Goal: Task Accomplishment & Management: Manage account settings

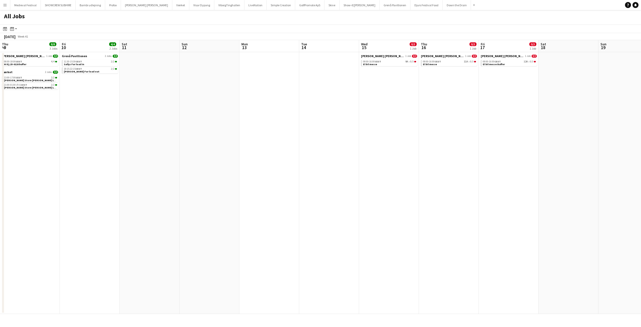
scroll to position [0, 141]
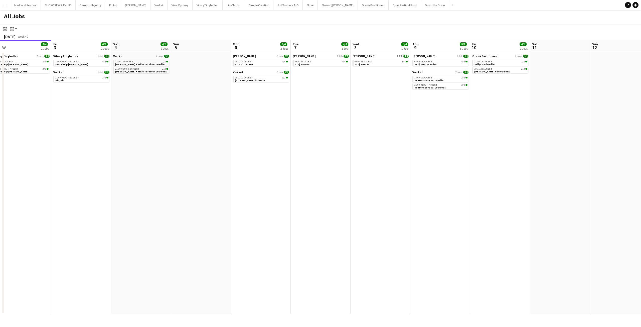
scroll to position [0, 158]
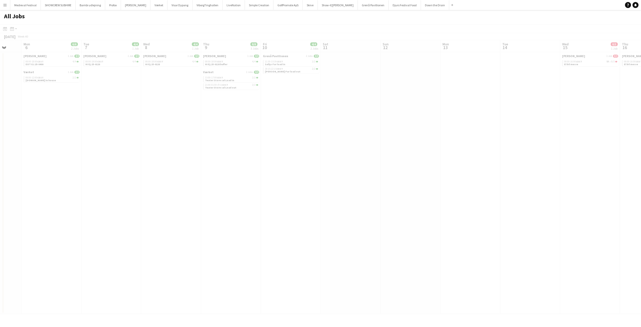
drag, startPoint x: 395, startPoint y: 94, endPoint x: 166, endPoint y: 101, distance: 229.9
click at [149, 99] on app-all-jobs "All Jobs Date picker OCT 2025 OCT 2025 Monday M Tuesday T Wednesday W Thursday …" at bounding box center [320, 162] width 641 height 304
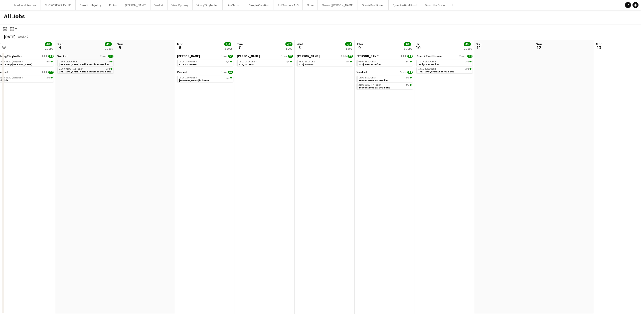
drag, startPoint x: 188, startPoint y: 104, endPoint x: 338, endPoint y: 117, distance: 150.3
click at [444, 129] on app-calendar-viewport "Wed 1 Thu 2 4/4 2 Jobs Fri 3 6/6 2 Jobs Sat 4 4/4 2 Jobs Sun 5 Mon 6 6/6 2 Jobs…" at bounding box center [320, 177] width 641 height 274
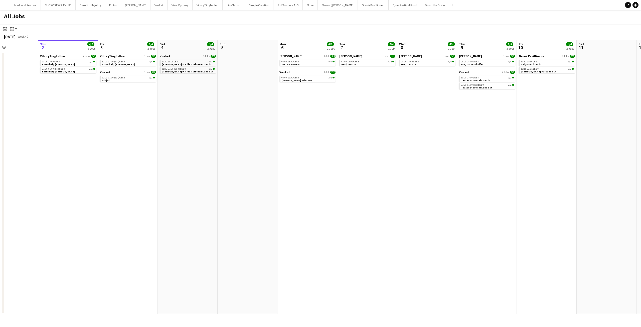
scroll to position [0, 134]
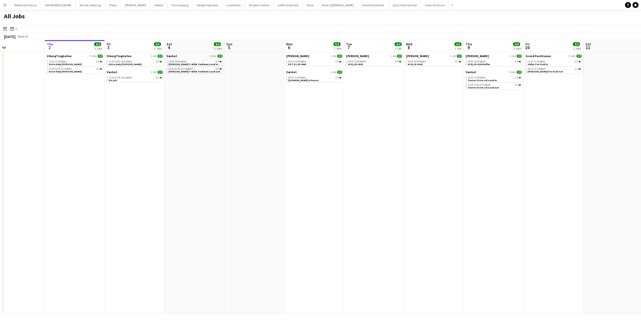
drag, startPoint x: 293, startPoint y: 112, endPoint x: 421, endPoint y: 122, distance: 128.3
click at [420, 123] on app-calendar-viewport "Mon 29 4/4 1 Job Tue 30 Wed 1 Thu 2 4/4 2 Jobs Fri 3 6/6 2 Jobs Sat 4 4/4 2 Job…" at bounding box center [320, 177] width 641 height 274
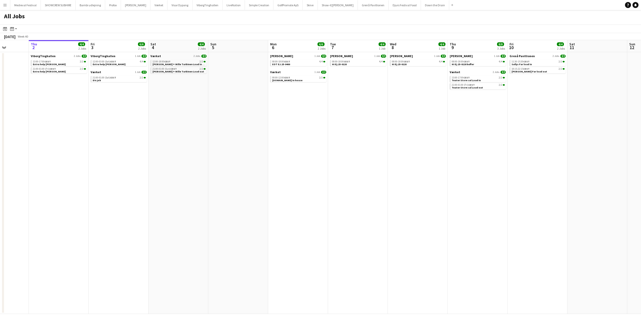
drag, startPoint x: 457, startPoint y: 97, endPoint x: 277, endPoint y: 99, distance: 179.5
click at [277, 99] on app-calendar-viewport "Sun 28 Mon 29 4/4 1 Job Tue 30 Wed 1 Thu 2 4/4 2 Jobs Fri 3 6/6 2 Jobs Sat 4 4/…" at bounding box center [320, 177] width 641 height 274
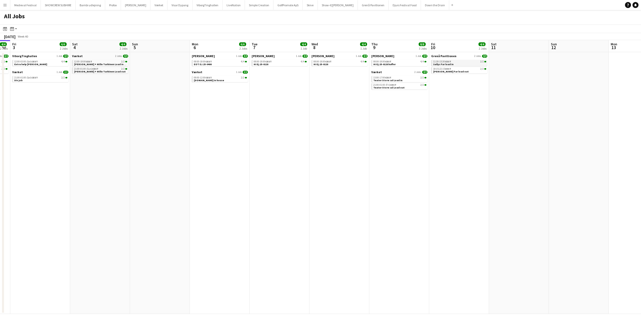
click at [466, 63] on div "11:30-15:30 CEST 2/2" at bounding box center [459, 61] width 53 height 3
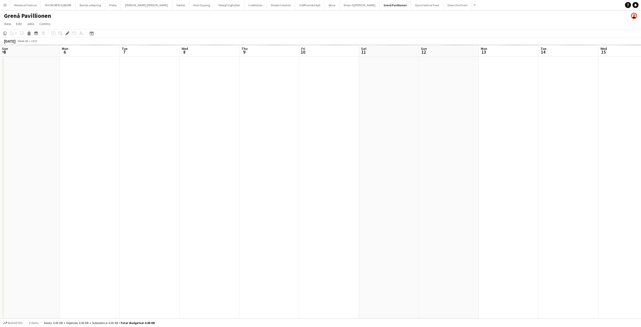
scroll to position [0, 172]
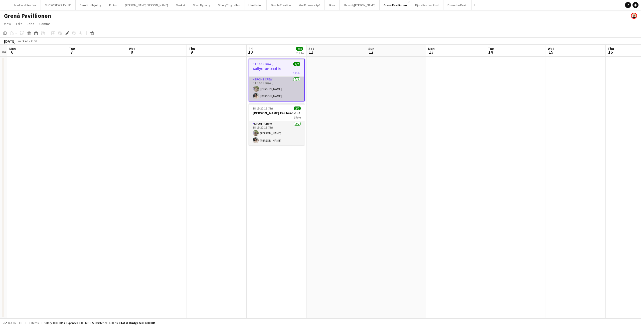
click at [277, 94] on app-card-role "Spoht Crew [DATE] 11:30-15:30 (4h) [PERSON_NAME] [PERSON_NAME]" at bounding box center [276, 89] width 55 height 24
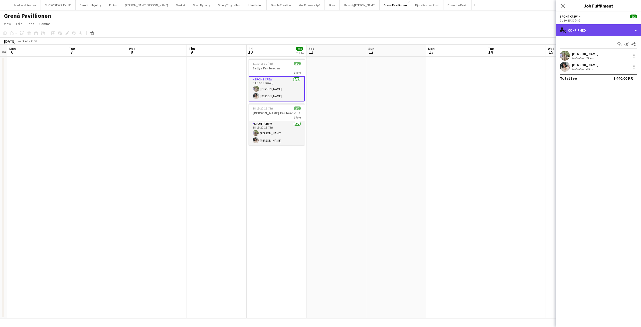
click at [597, 35] on div "single-neutral-actions-check-2 Confirmed" at bounding box center [598, 30] width 85 height 12
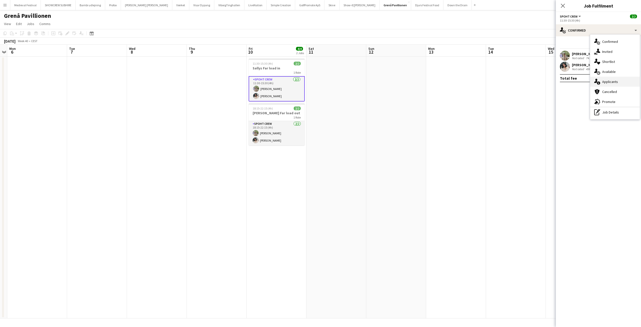
click at [605, 81] on span "Applicants" at bounding box center [610, 81] width 16 height 5
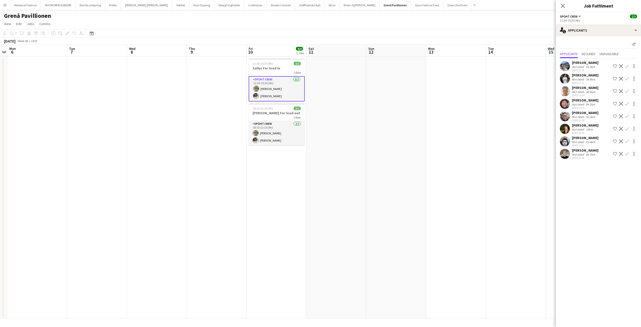
click at [468, 92] on app-date-cell at bounding box center [456, 188] width 60 height 262
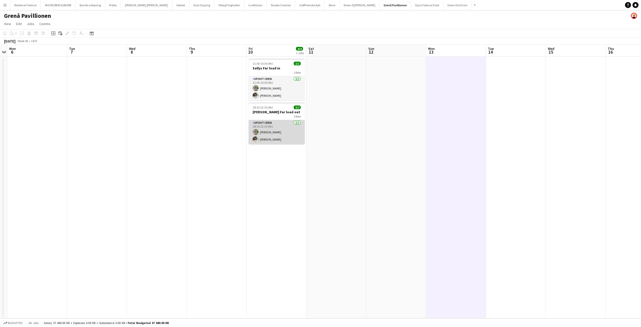
click at [276, 130] on app-card-role "Spoht Crew [DATE] 18:15-22:15 (4h) [PERSON_NAME] [PERSON_NAME]" at bounding box center [277, 132] width 56 height 24
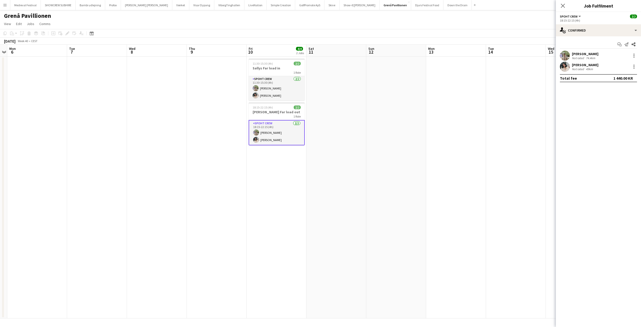
click at [574, 54] on div "[PERSON_NAME]" at bounding box center [585, 54] width 27 height 5
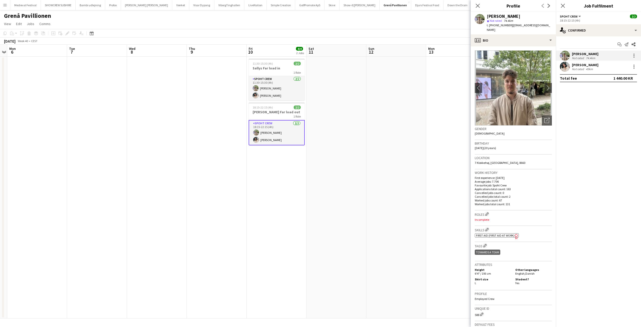
click at [575, 66] on div "[PERSON_NAME]" at bounding box center [585, 65] width 27 height 5
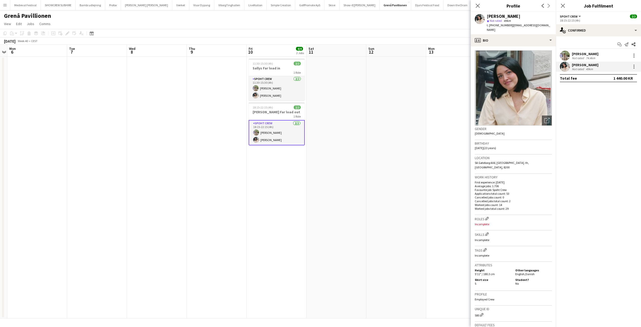
click at [571, 58] on div "[PERSON_NAME] Not rated 74.4km" at bounding box center [598, 56] width 85 height 10
